Goal: Task Accomplishment & Management: Manage account settings

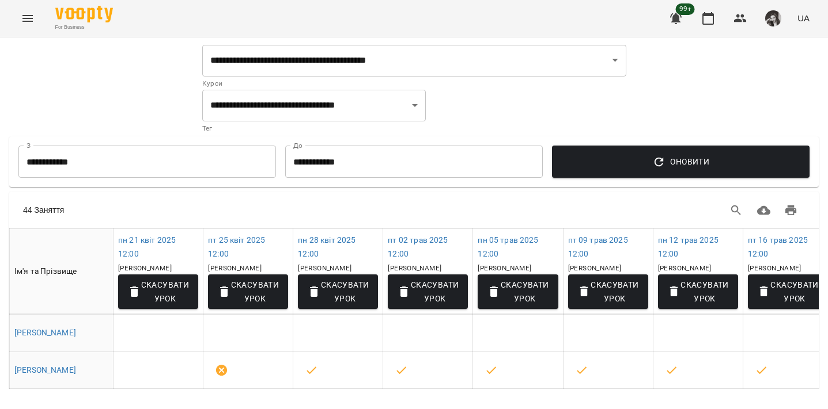
select select "**********"
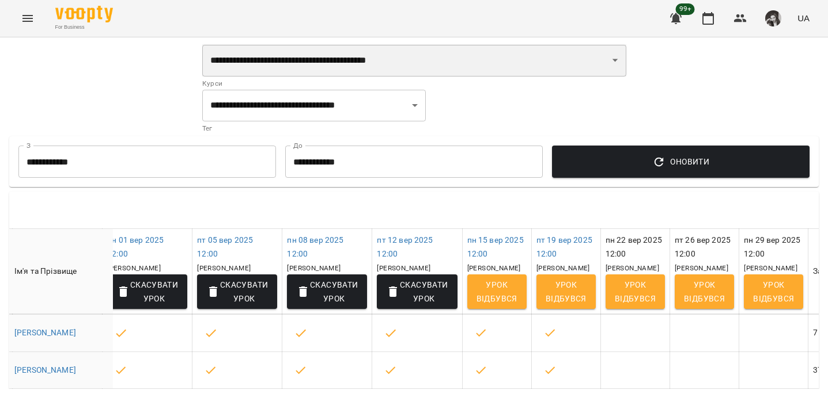
click at [397, 63] on select "**********" at bounding box center [414, 60] width 424 height 32
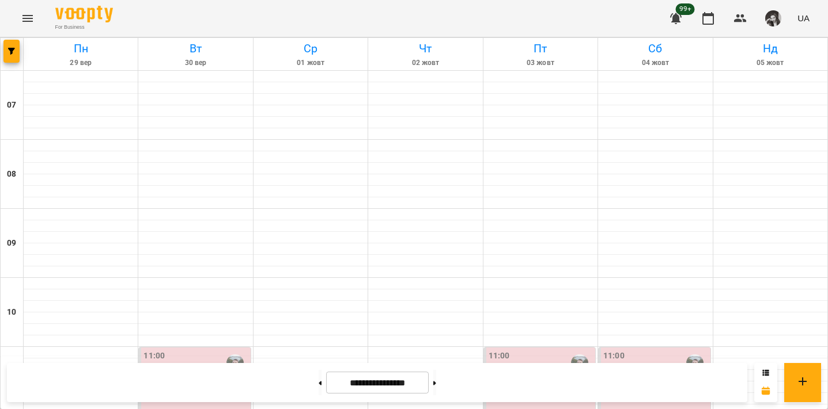
click at [26, 18] on icon "Menu" at bounding box center [27, 18] width 10 height 7
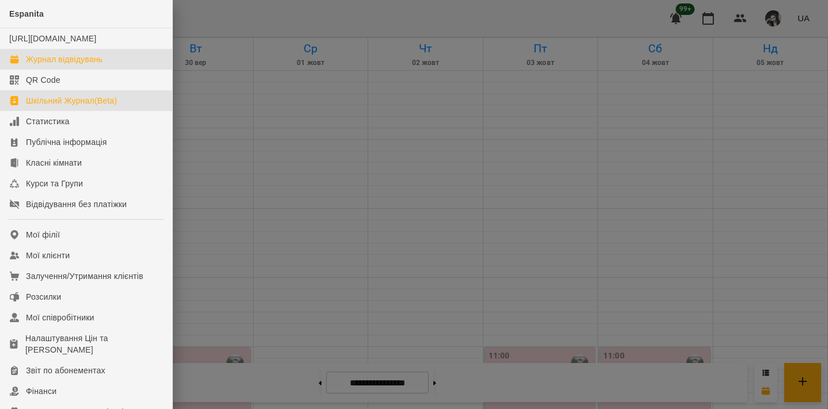
click at [100, 107] on div "Шкільний Журнал(Beta)" at bounding box center [71, 101] width 91 height 12
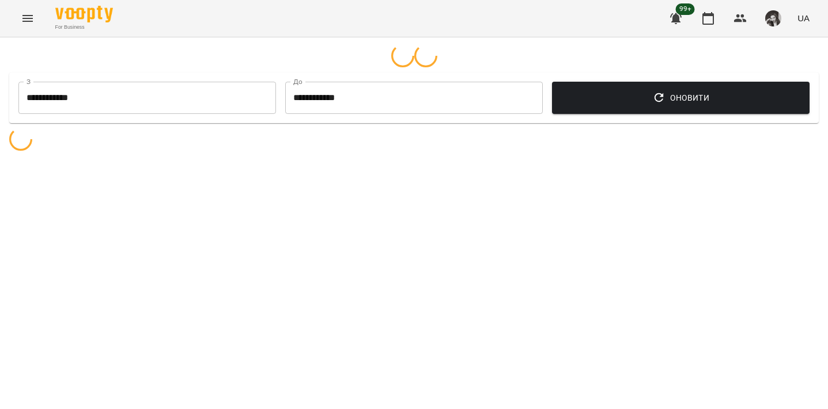
select select "**********"
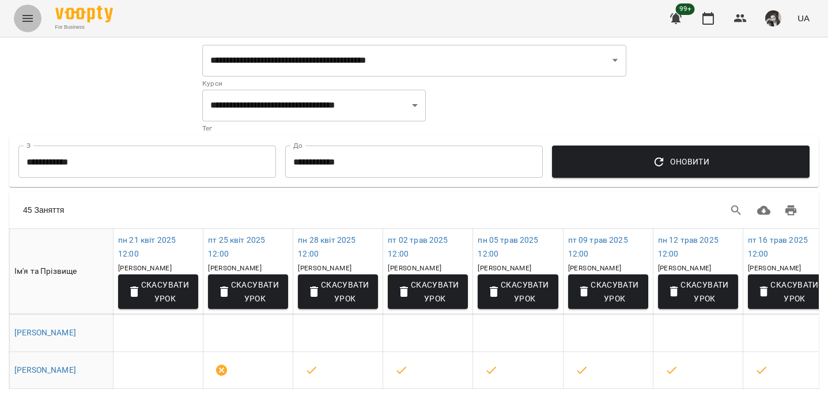
click at [32, 18] on icon "Menu" at bounding box center [27, 18] width 10 height 7
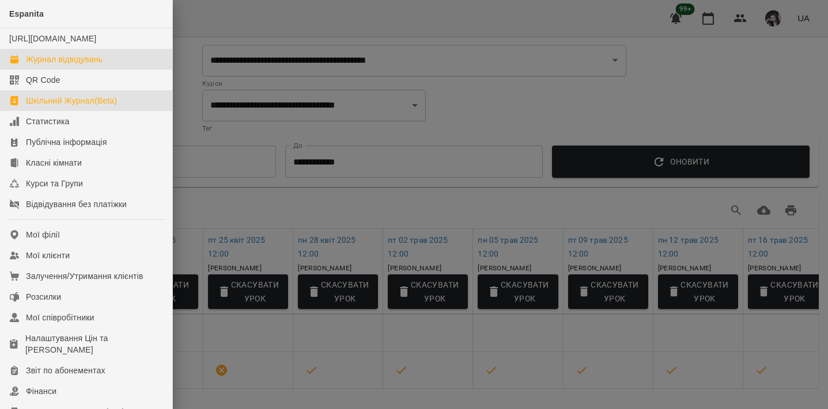
click at [57, 65] on div "Журнал відвідувань" at bounding box center [64, 60] width 77 height 12
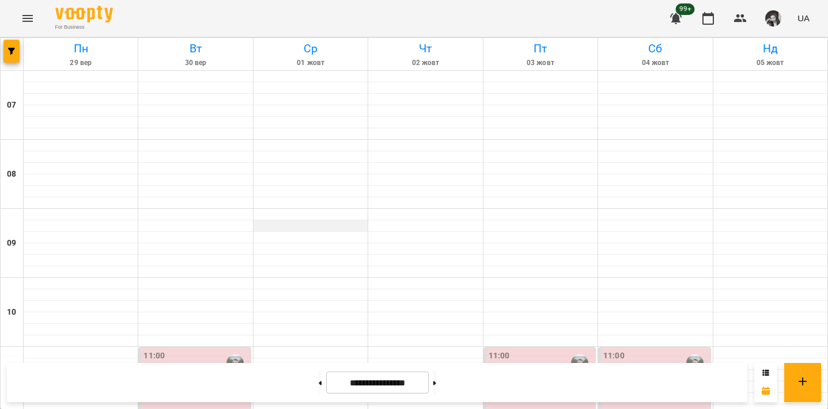
scroll to position [192, 0]
click at [10, 53] on icon "button" at bounding box center [11, 51] width 7 height 7
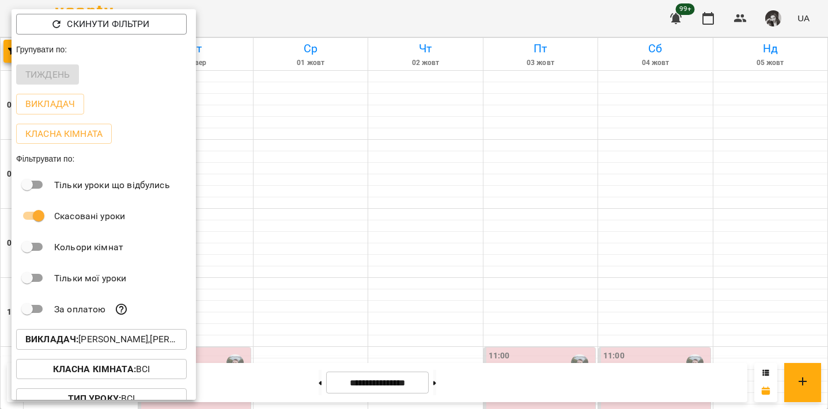
click at [142, 341] on p "Викладач : Репецький Святослав,Сінаєва Уляна" at bounding box center [101, 340] width 152 height 14
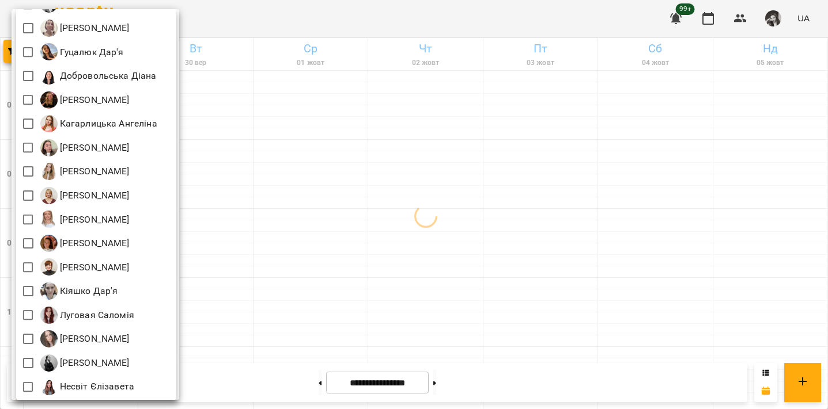
scroll to position [217, 0]
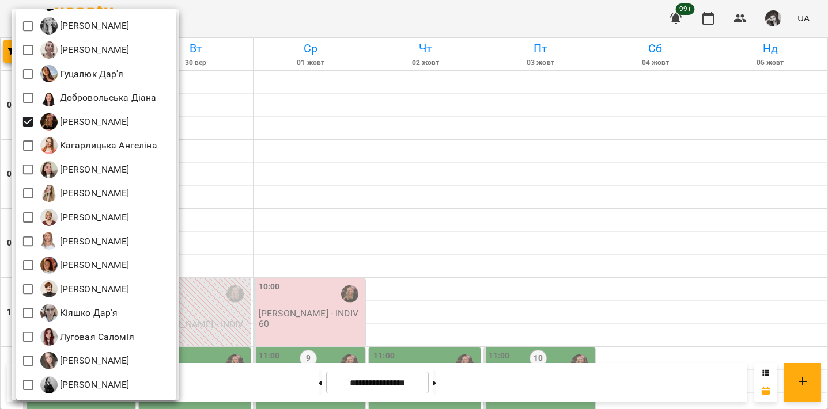
click at [389, 101] on div at bounding box center [414, 204] width 828 height 409
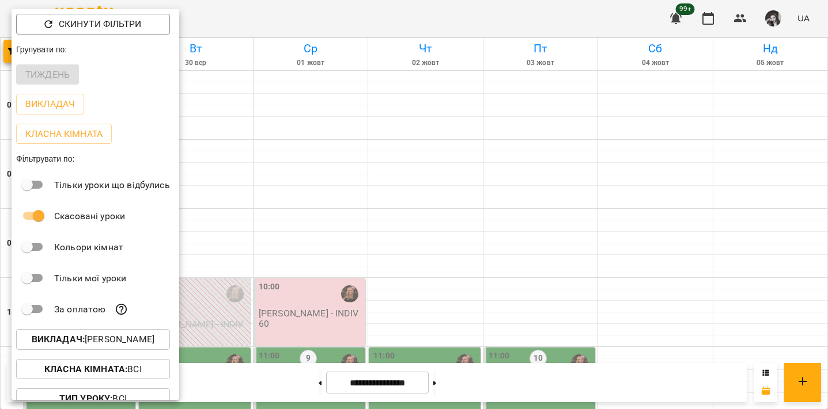
click at [304, 22] on div at bounding box center [414, 204] width 828 height 409
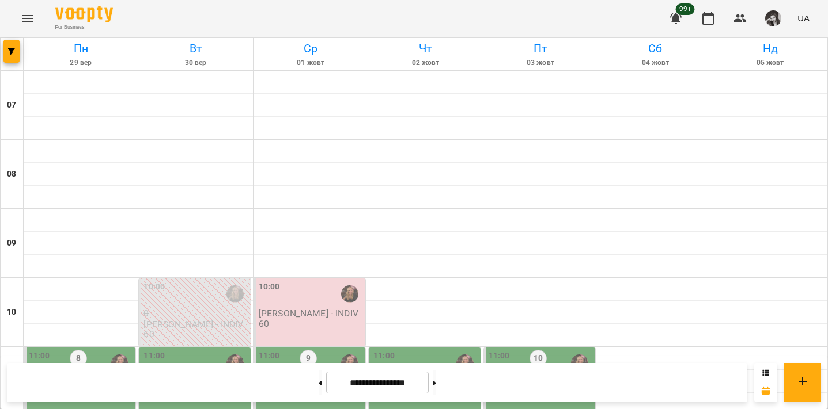
scroll to position [202, 0]
click at [17, 55] on button "button" at bounding box center [11, 51] width 16 height 23
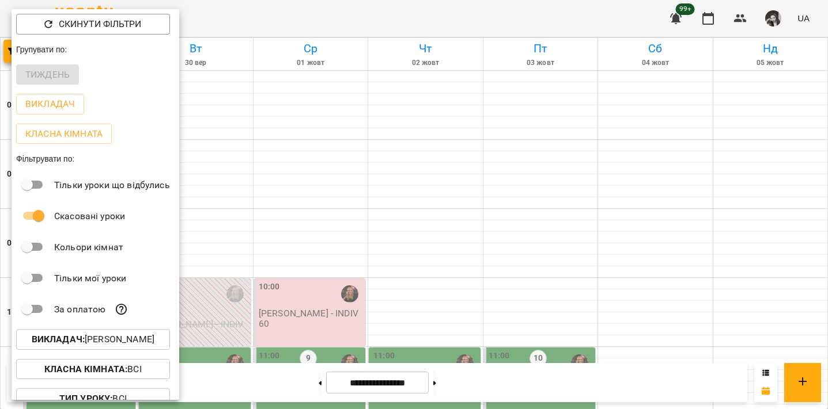
click at [143, 341] on p "Викладач : Завада Аня" at bounding box center [93, 340] width 123 height 14
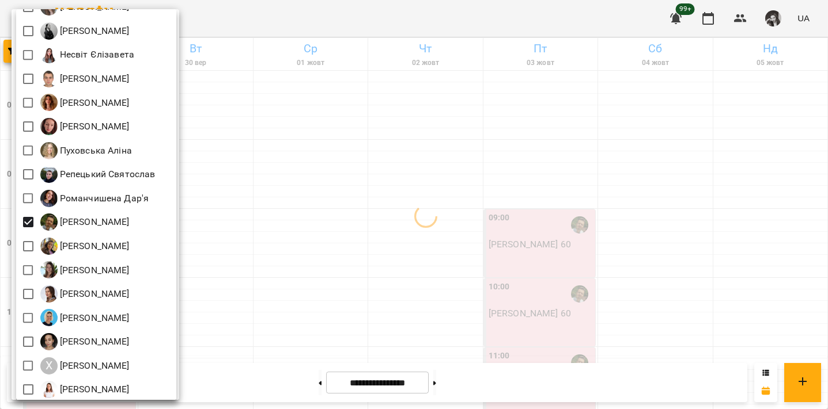
scroll to position [599, 0]
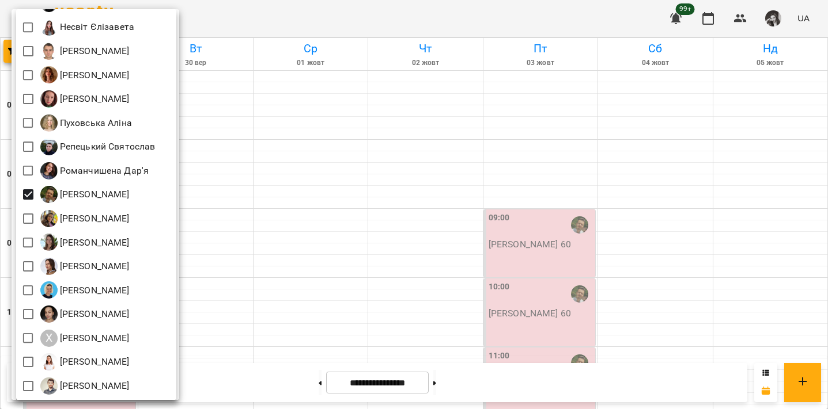
click at [281, 26] on div at bounding box center [414, 204] width 828 height 409
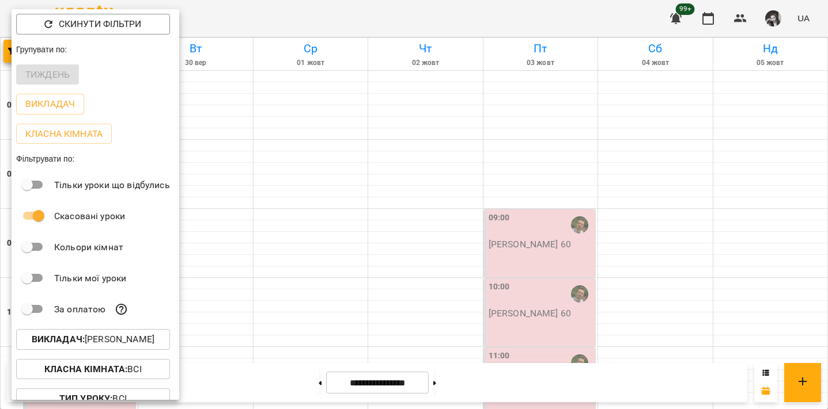
click at [294, 18] on div at bounding box center [414, 204] width 828 height 409
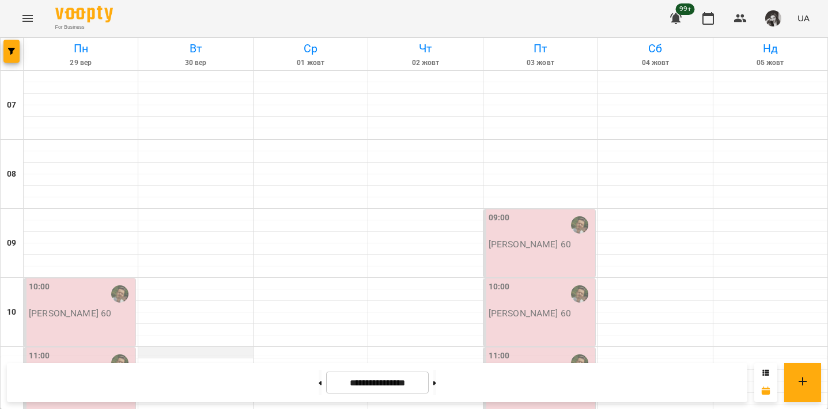
scroll to position [202, 0]
click at [13, 55] on button "button" at bounding box center [11, 51] width 16 height 23
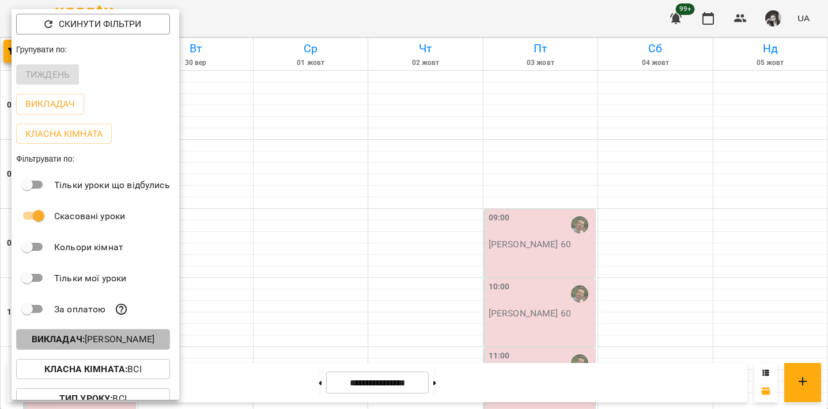
click at [112, 343] on p "Викладач : Соколенко Денис" at bounding box center [93, 340] width 123 height 14
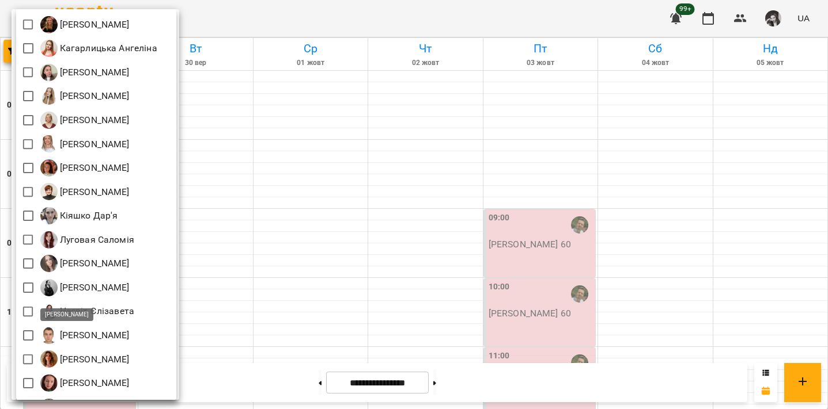
scroll to position [599, 0]
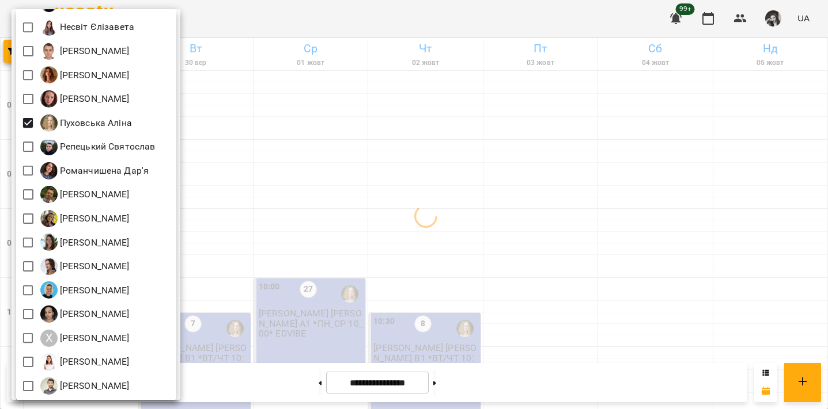
click at [238, 29] on div at bounding box center [414, 204] width 828 height 409
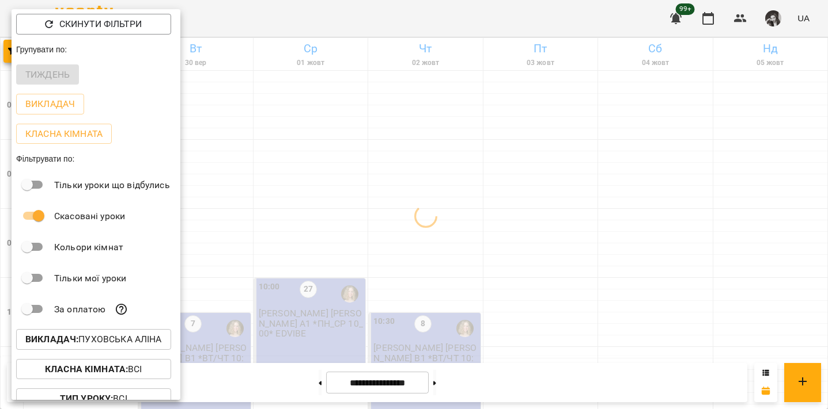
click at [238, 29] on div at bounding box center [414, 204] width 828 height 409
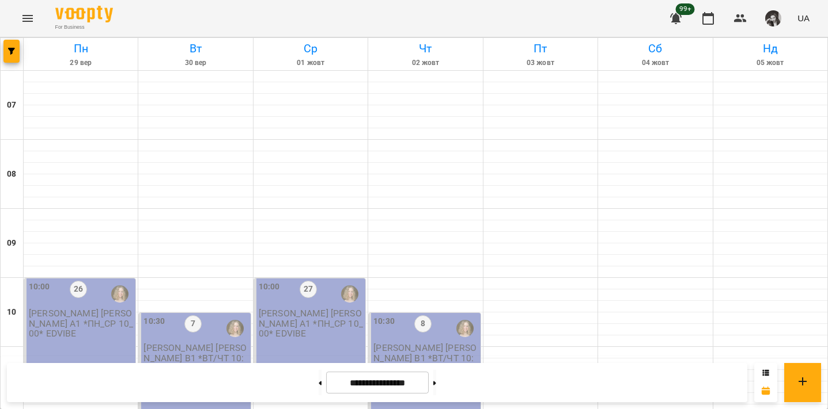
scroll to position [178, 0]
click at [9, 47] on button "button" at bounding box center [11, 51] width 16 height 23
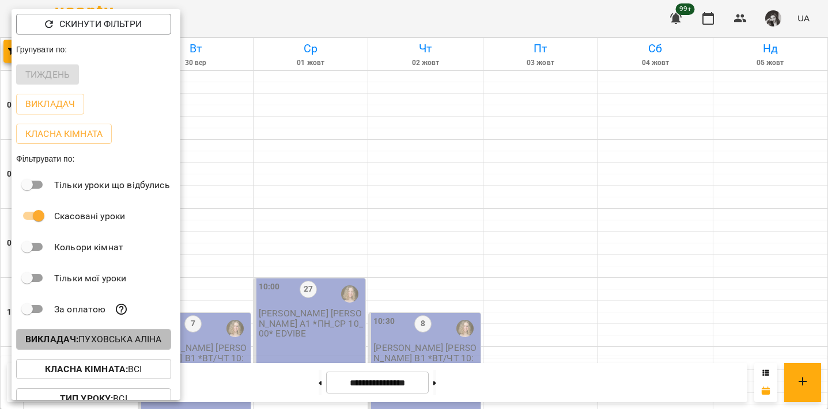
click at [114, 337] on p "Викладач : Пуховська Аліна" at bounding box center [93, 340] width 136 height 14
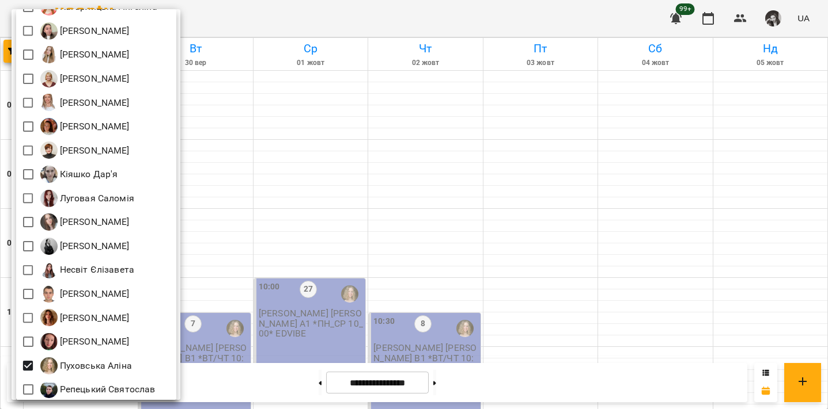
scroll to position [356, 0]
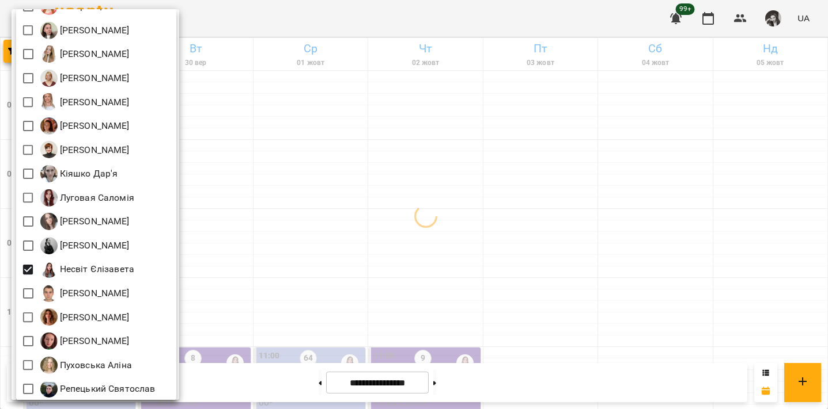
click at [233, 21] on div at bounding box center [414, 204] width 828 height 409
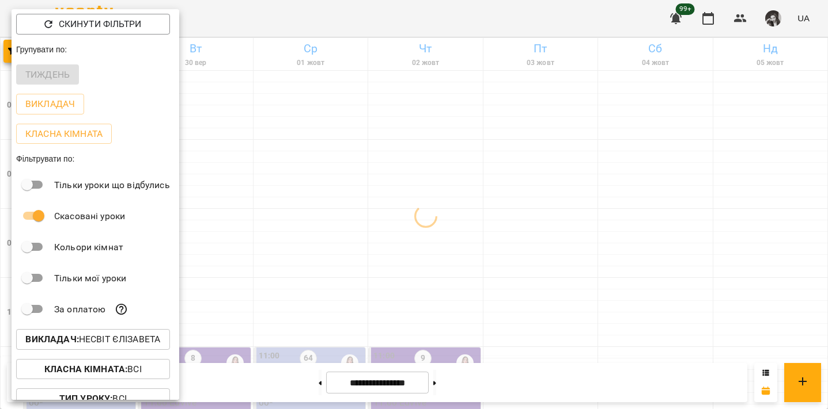
click at [237, 33] on div at bounding box center [414, 204] width 828 height 409
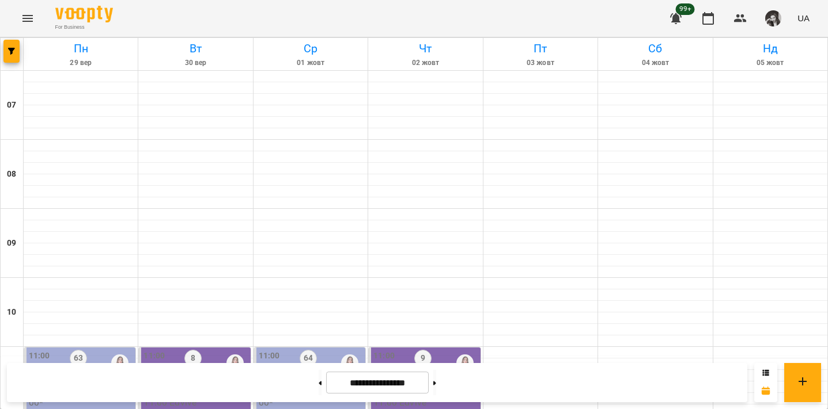
scroll to position [151, 0]
click at [14, 54] on icon "button" at bounding box center [11, 51] width 7 height 7
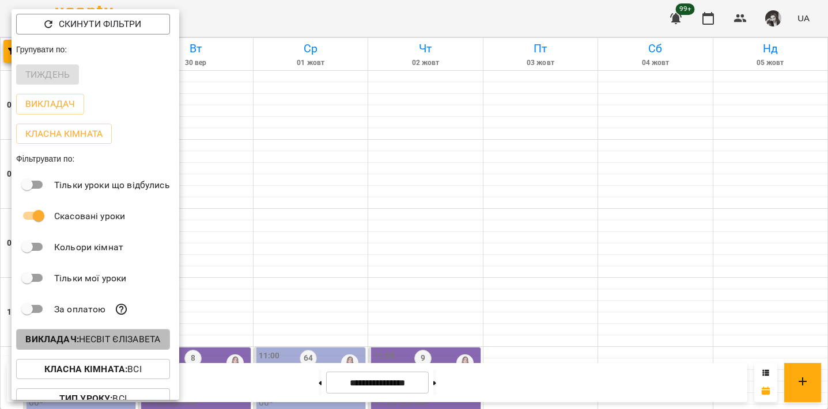
click at [104, 340] on p "Викладач : Несвіт Єлізавета" at bounding box center [92, 340] width 135 height 14
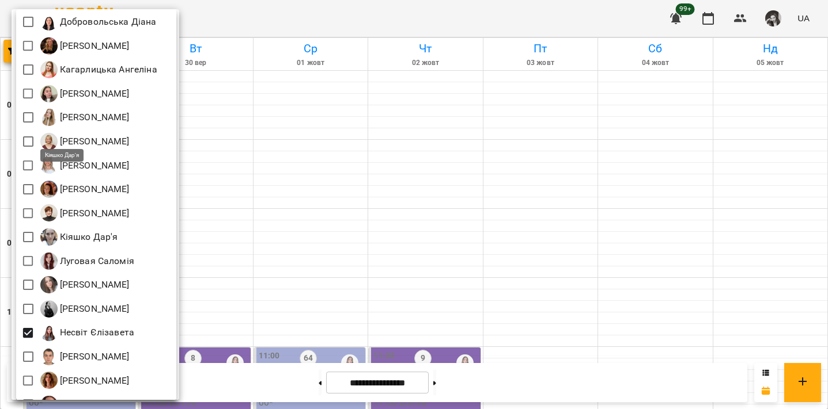
scroll to position [404, 0]
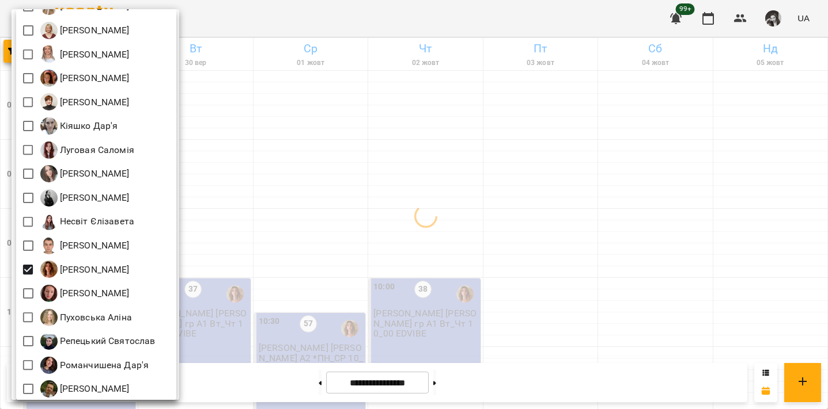
click at [234, 22] on div at bounding box center [414, 204] width 828 height 409
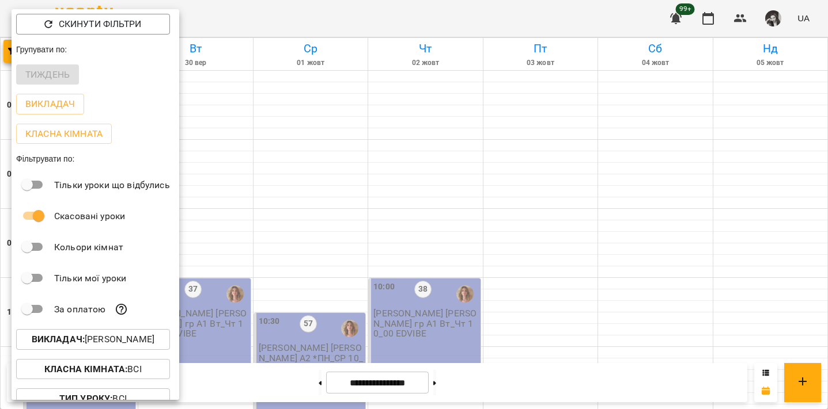
click at [234, 22] on div at bounding box center [414, 204] width 828 height 409
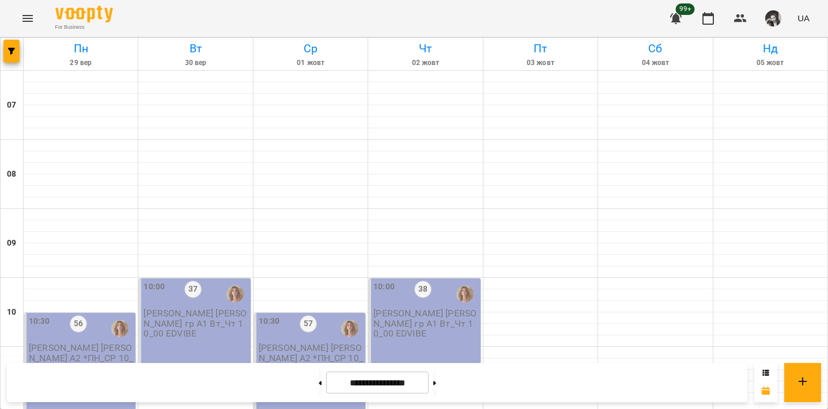
scroll to position [227, 0]
click at [10, 52] on icon "button" at bounding box center [11, 51] width 7 height 7
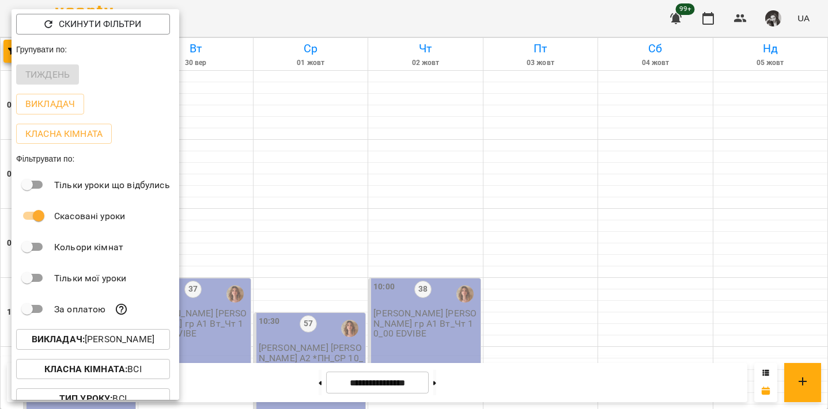
click at [91, 339] on p "Викладач : Перфілова Юлія" at bounding box center [93, 340] width 123 height 14
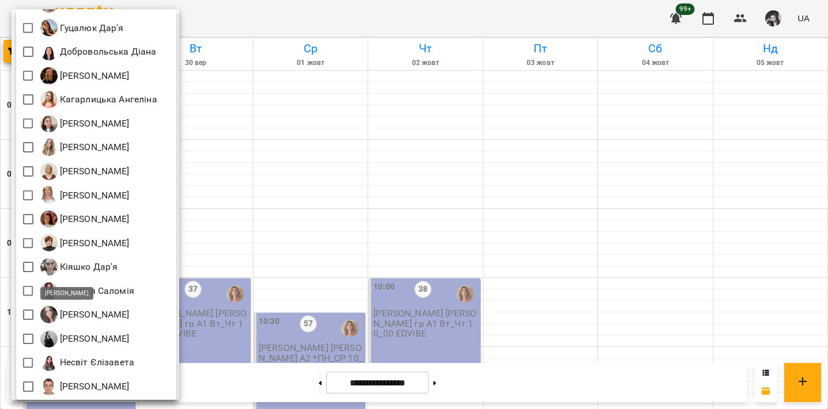
scroll to position [305, 0]
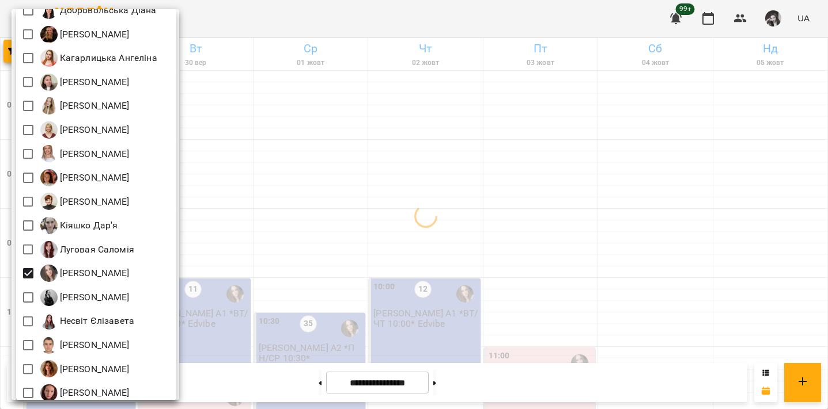
click at [270, 21] on div at bounding box center [414, 204] width 828 height 409
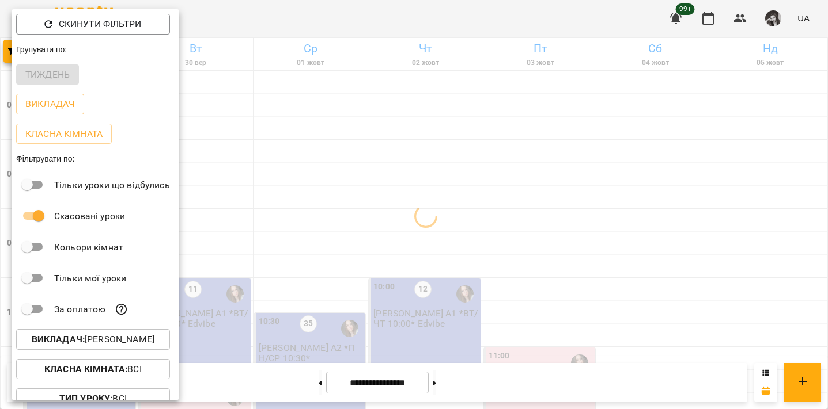
click at [233, 34] on div at bounding box center [414, 204] width 828 height 409
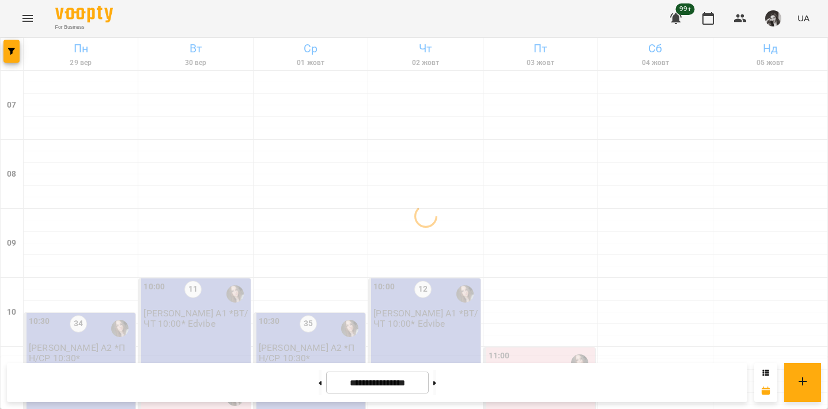
scroll to position [153, 0]
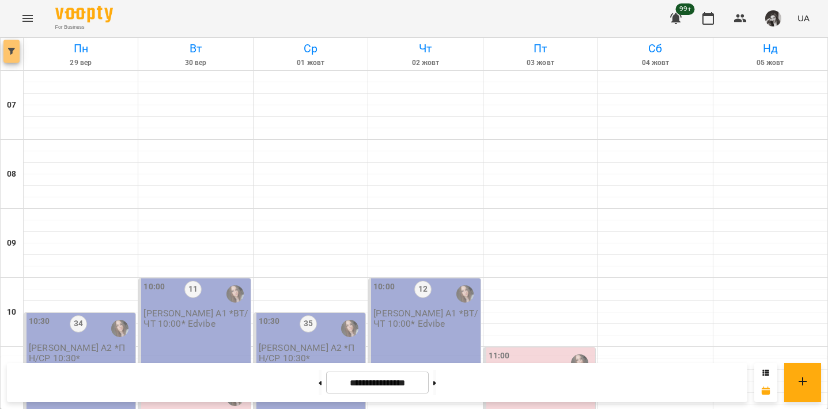
click at [11, 50] on icon "button" at bounding box center [11, 51] width 7 height 7
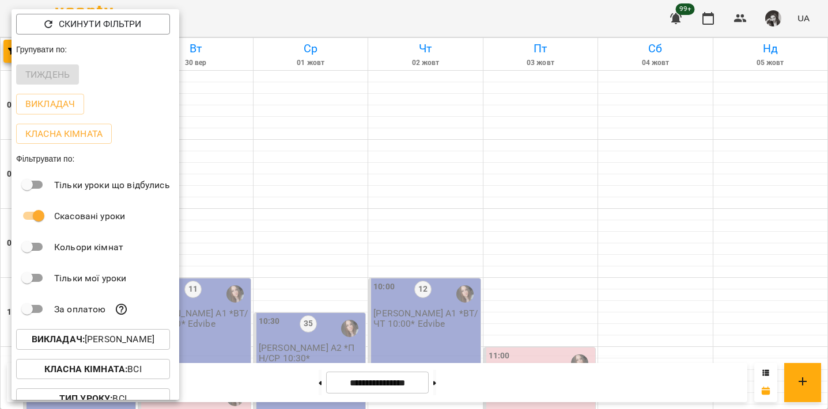
click at [91, 343] on p "Викладач : Міхайленко Юлія" at bounding box center [93, 340] width 123 height 14
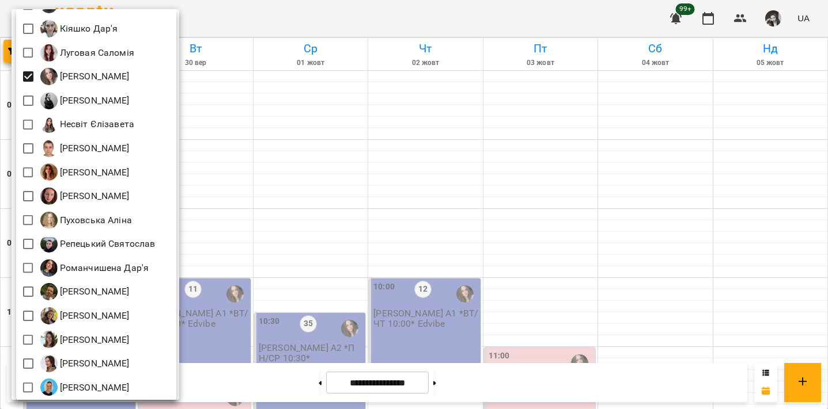
scroll to position [492, 0]
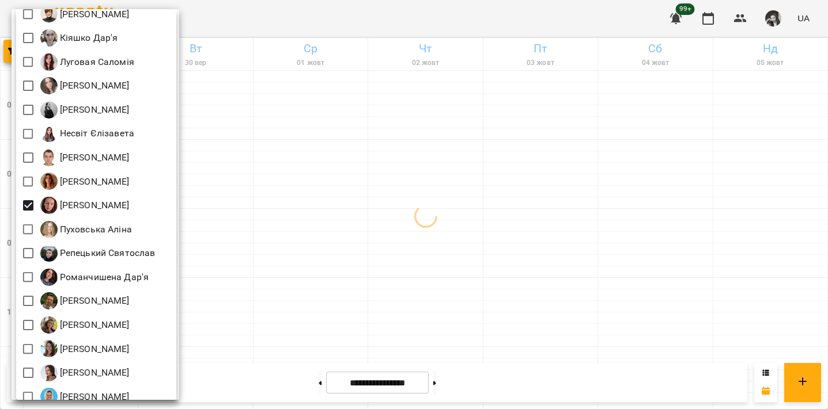
click at [238, 37] on div at bounding box center [414, 204] width 828 height 409
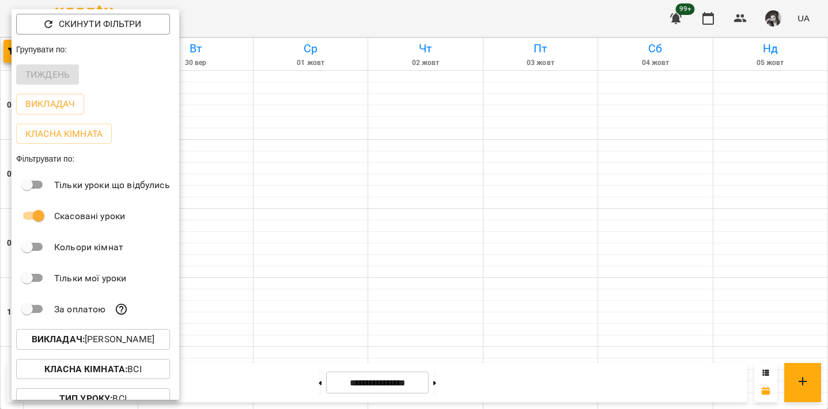
click at [238, 28] on div at bounding box center [414, 204] width 828 height 409
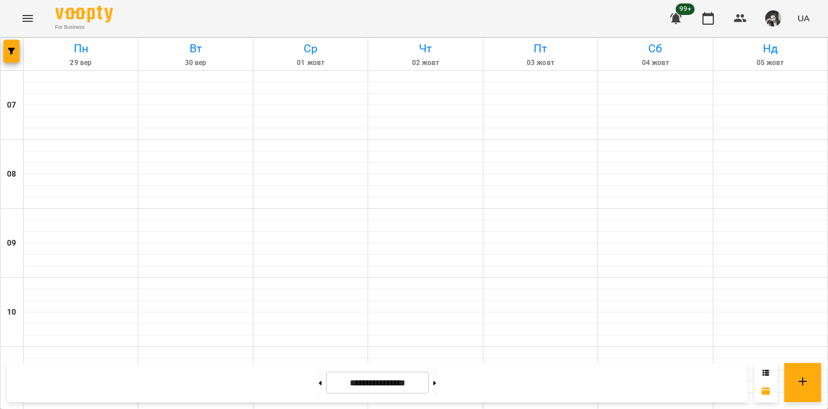
scroll to position [0, 0]
click at [318, 385] on icon at bounding box center [319, 383] width 3 height 5
click at [318, 388] on button at bounding box center [319, 382] width 3 height 25
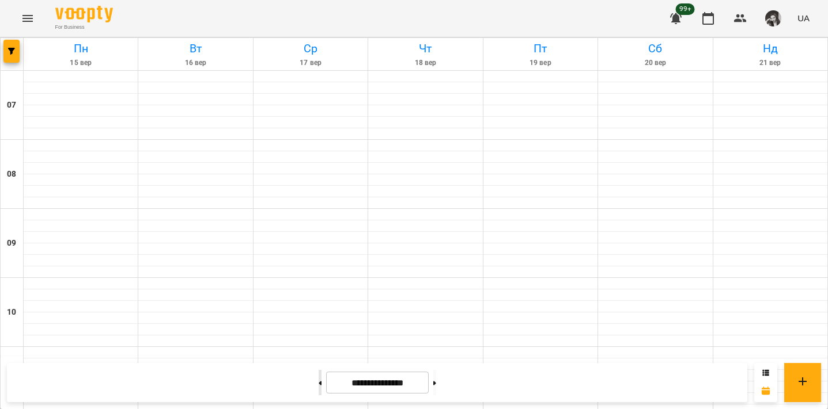
click at [318, 384] on icon at bounding box center [319, 383] width 3 height 4
click at [318, 383] on icon at bounding box center [319, 383] width 3 height 4
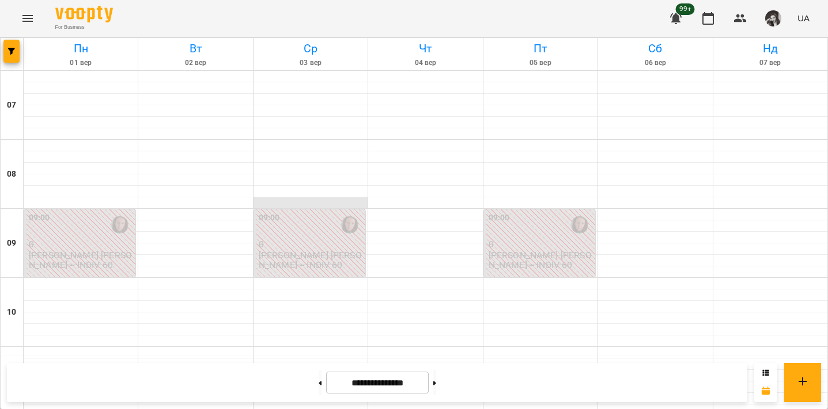
scroll to position [771, 0]
click at [318, 385] on button at bounding box center [319, 382] width 3 height 25
type input "**********"
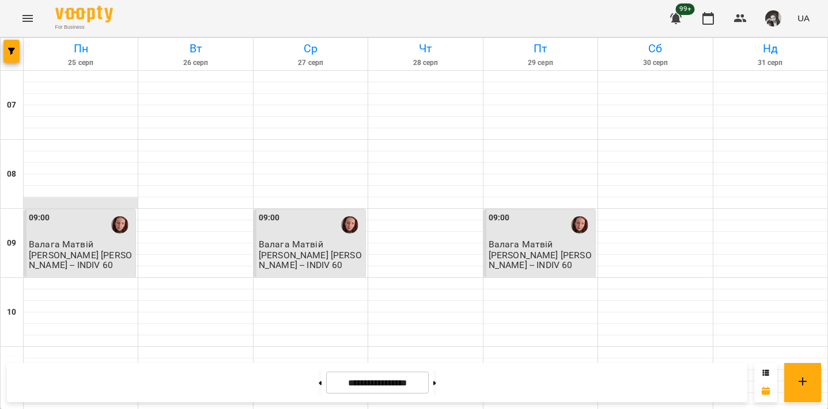
scroll to position [0, 0]
click at [21, 48] on div at bounding box center [12, 54] width 23 height 32
click at [10, 58] on button "button" at bounding box center [11, 51] width 16 height 23
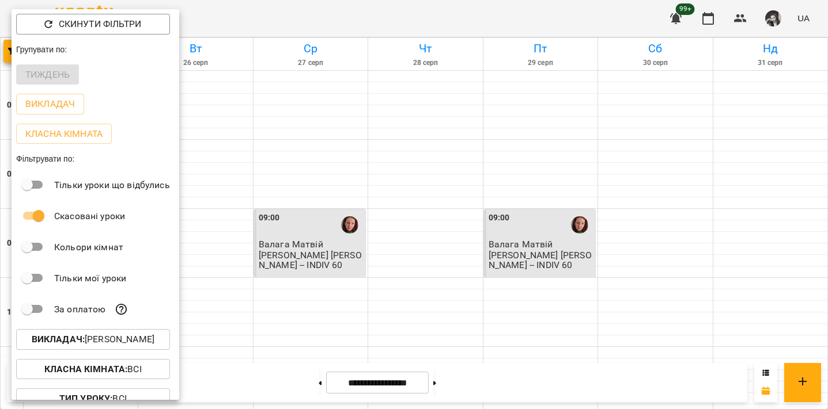
scroll to position [47, 0]
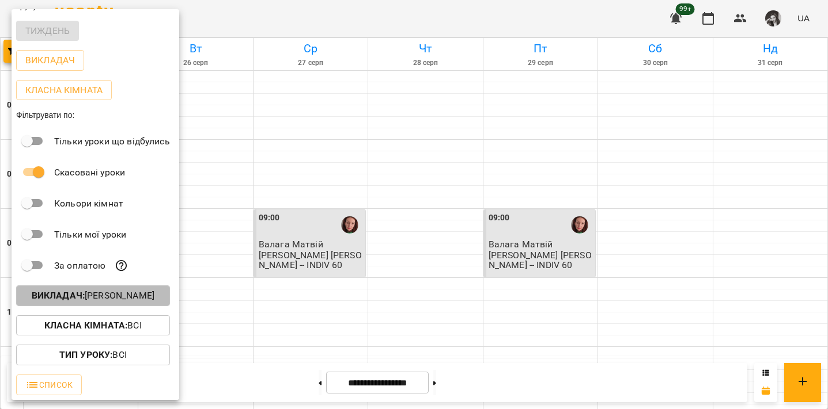
click at [90, 301] on p "Викладач : Пожидаєва Олена" at bounding box center [93, 296] width 123 height 14
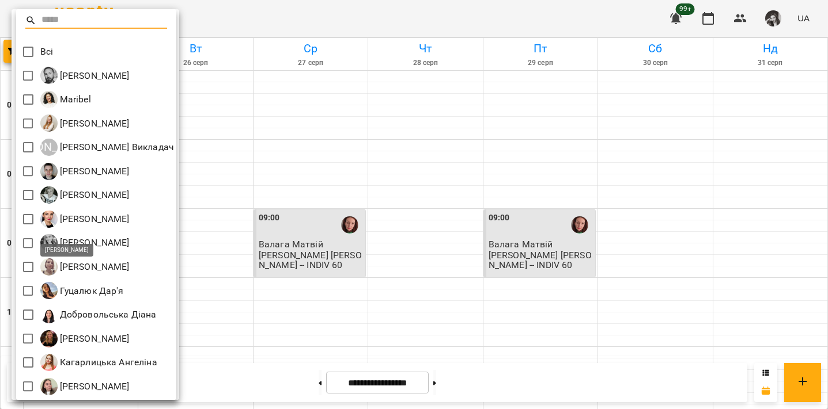
scroll to position [599, 0]
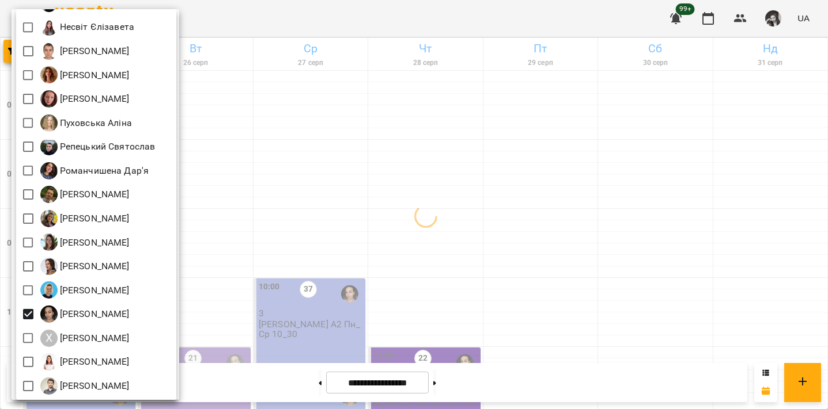
click at [267, 5] on div at bounding box center [414, 204] width 828 height 409
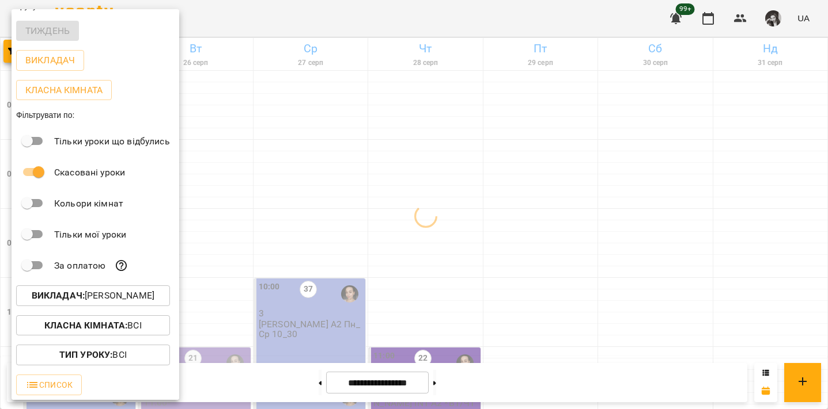
click at [253, 76] on div at bounding box center [414, 204] width 828 height 409
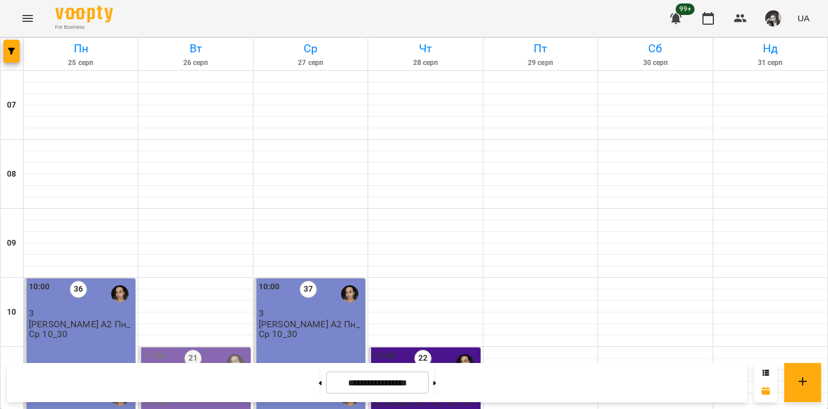
scroll to position [511, 0]
